Goal: Task Accomplishment & Management: Use online tool/utility

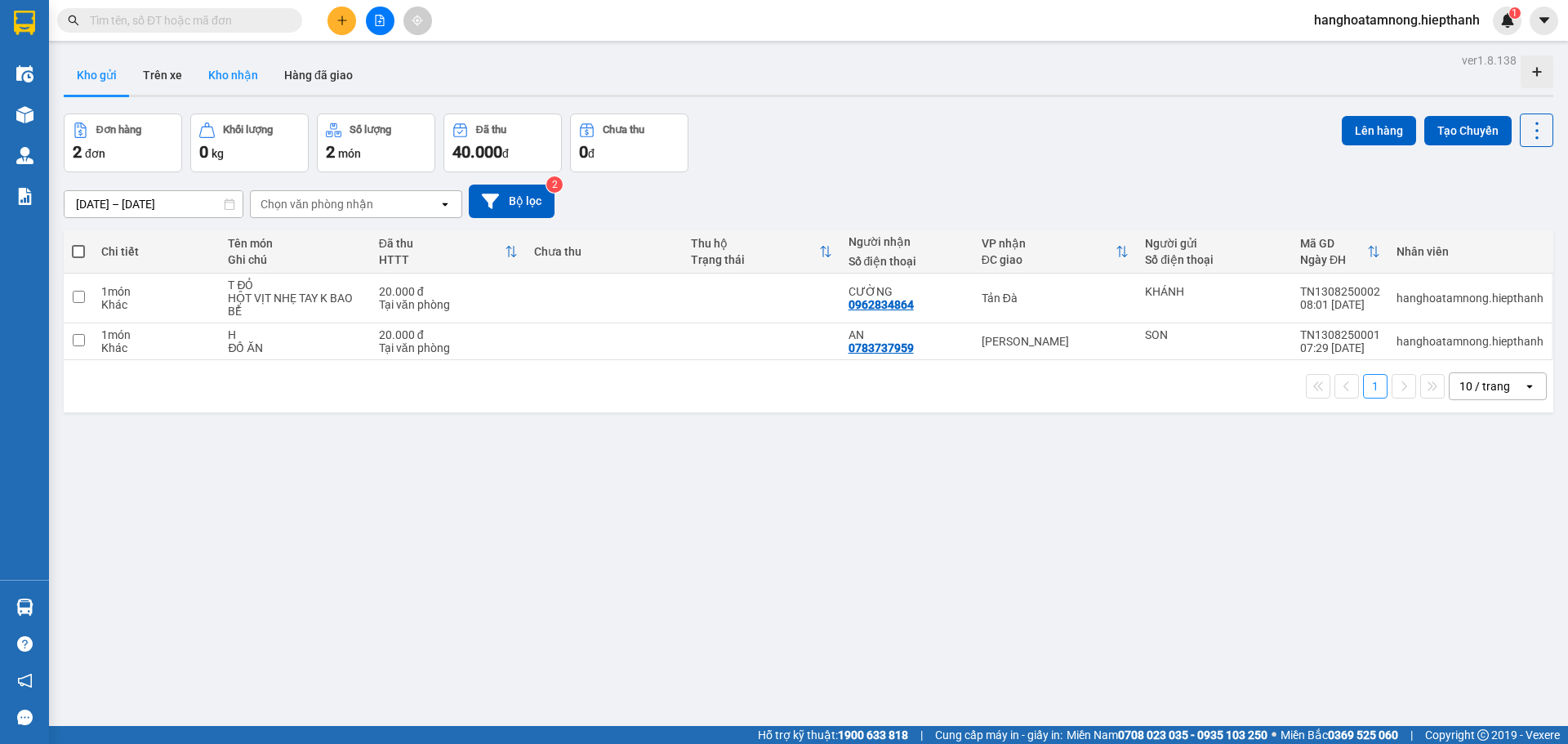
click at [204, 66] on button "Kho nhận" at bounding box center [233, 75] width 76 height 39
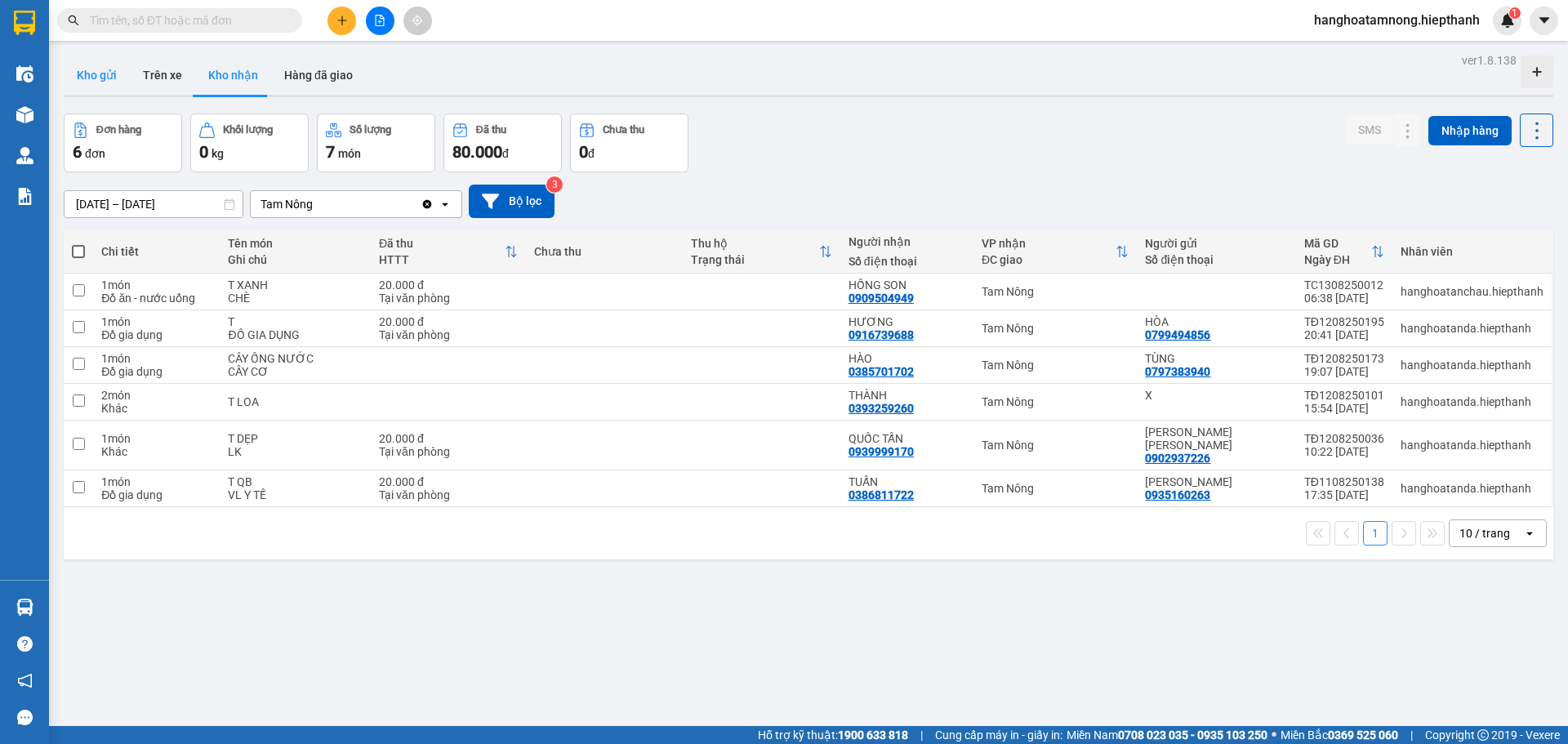
click at [104, 78] on button "Kho gửi" at bounding box center [97, 75] width 66 height 39
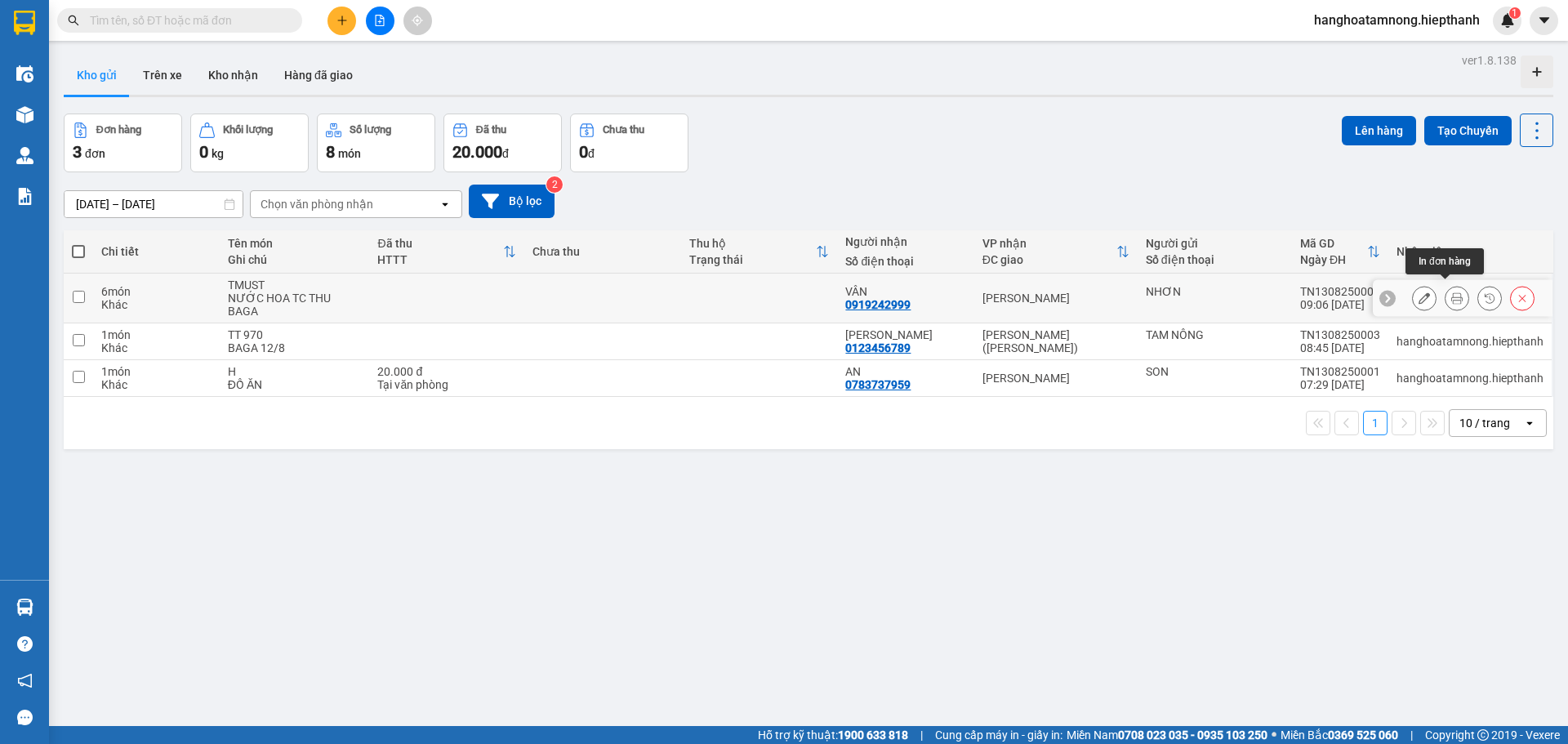
click at [1451, 293] on icon at bounding box center [1457, 298] width 12 height 12
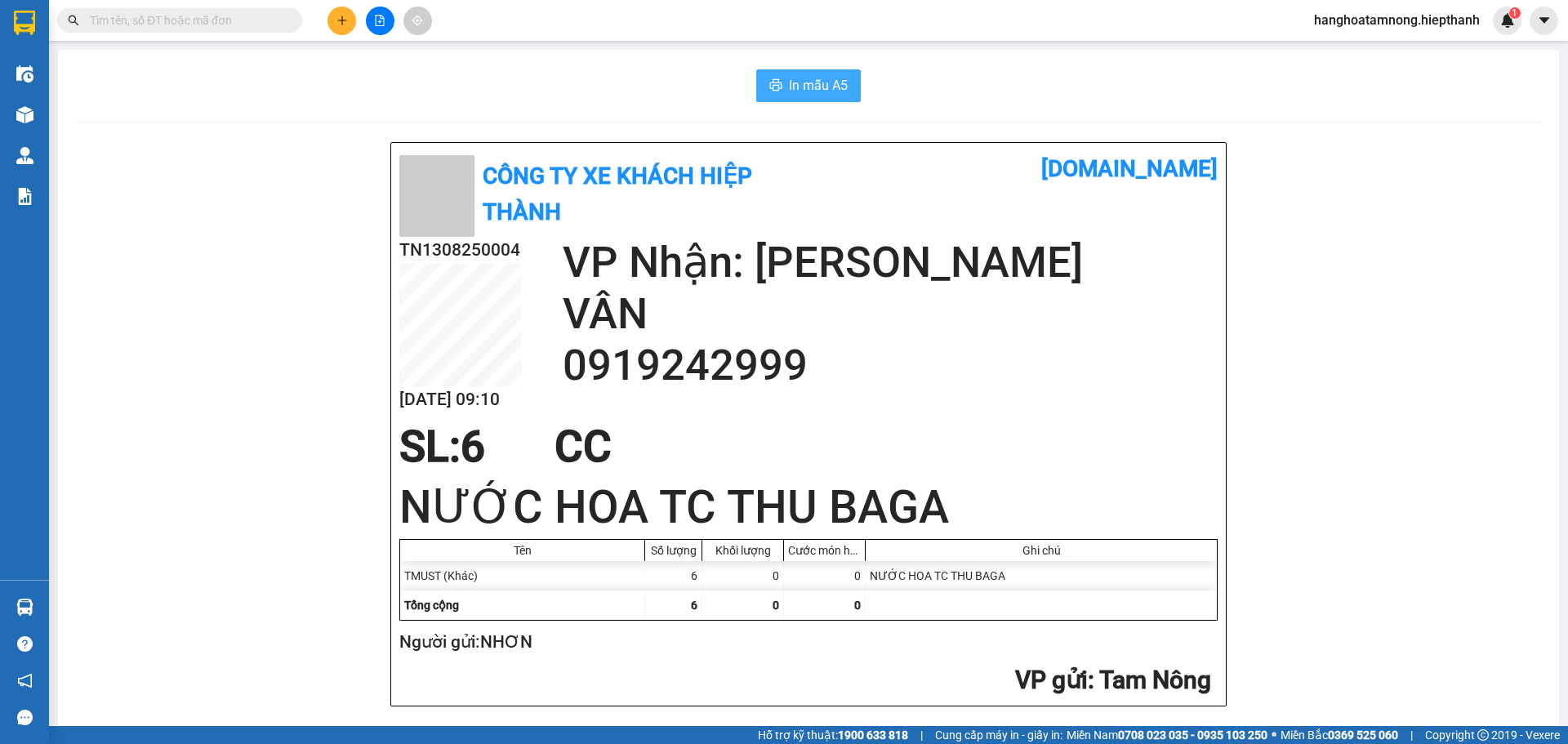
drag, startPoint x: 831, startPoint y: 86, endPoint x: 846, endPoint y: 92, distance: 16.2
click at [832, 86] on span "In mẫu A5" at bounding box center [819, 85] width 59 height 20
